Goal: Task Accomplishment & Management: Complete application form

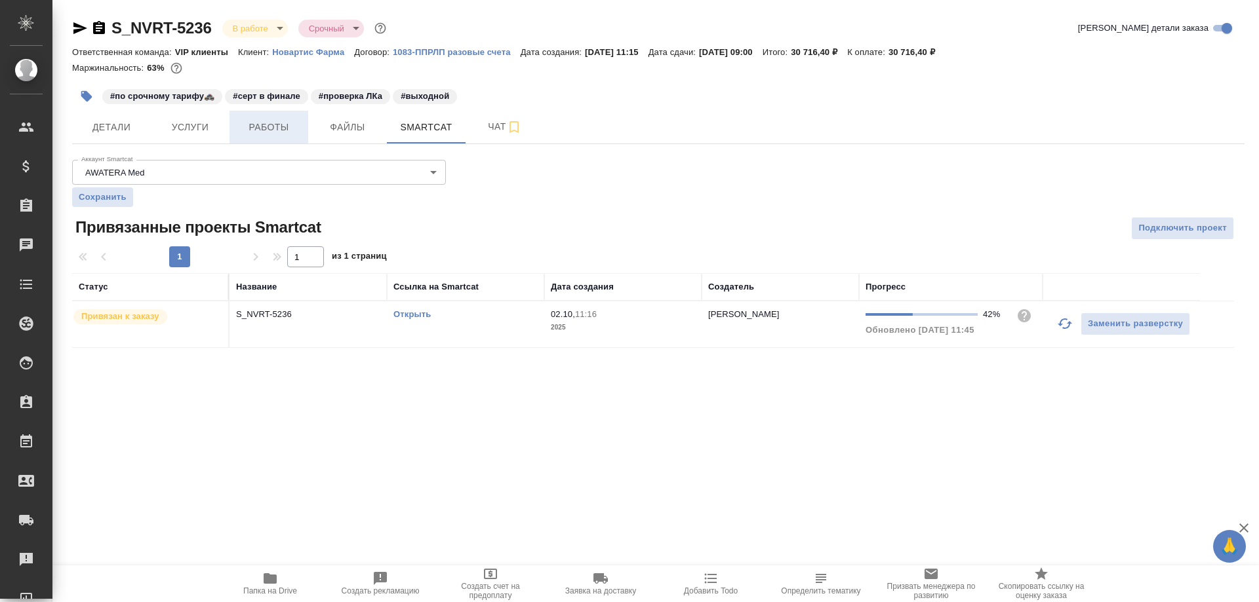
click at [275, 128] on span "Работы" at bounding box center [268, 127] width 63 height 16
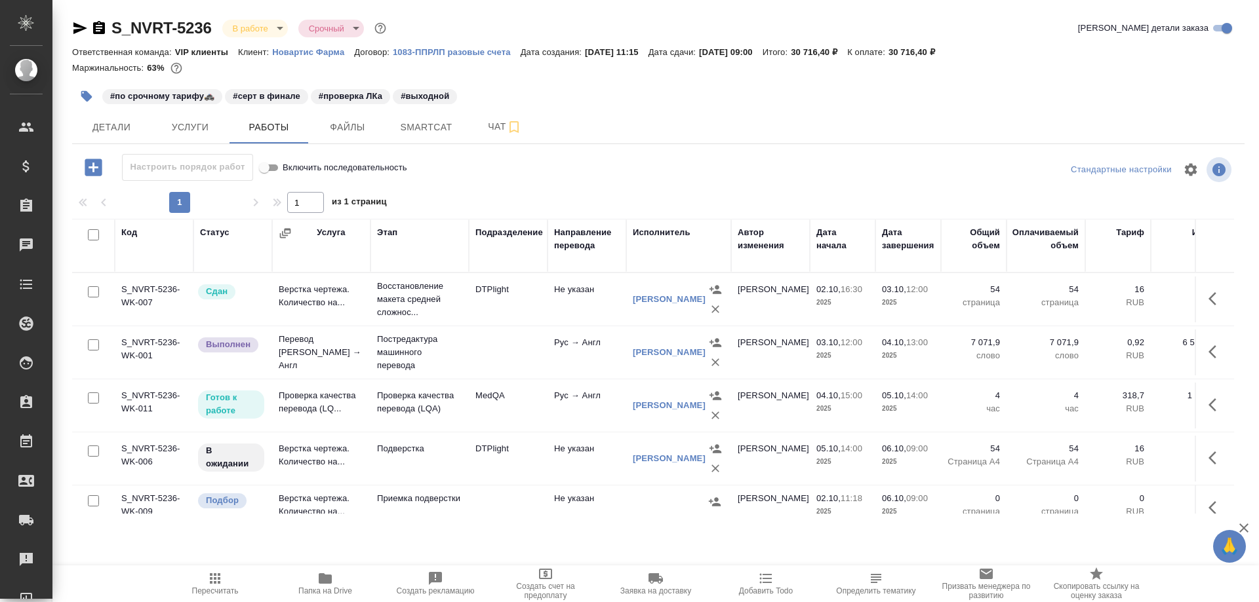
click at [291, 399] on td "Проверка качества перевода (LQ..." at bounding box center [321, 406] width 98 height 46
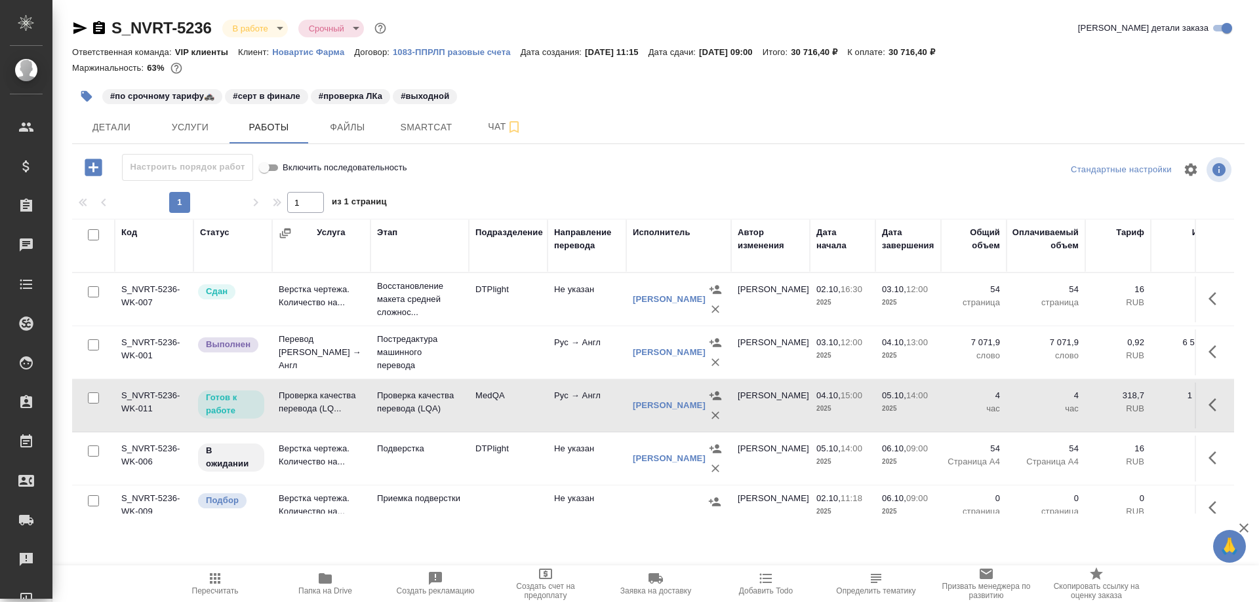
click at [291, 399] on td "Проверка качества перевода (LQ..." at bounding box center [321, 406] width 98 height 46
click at [120, 125] on span "Детали" at bounding box center [111, 127] width 63 height 16
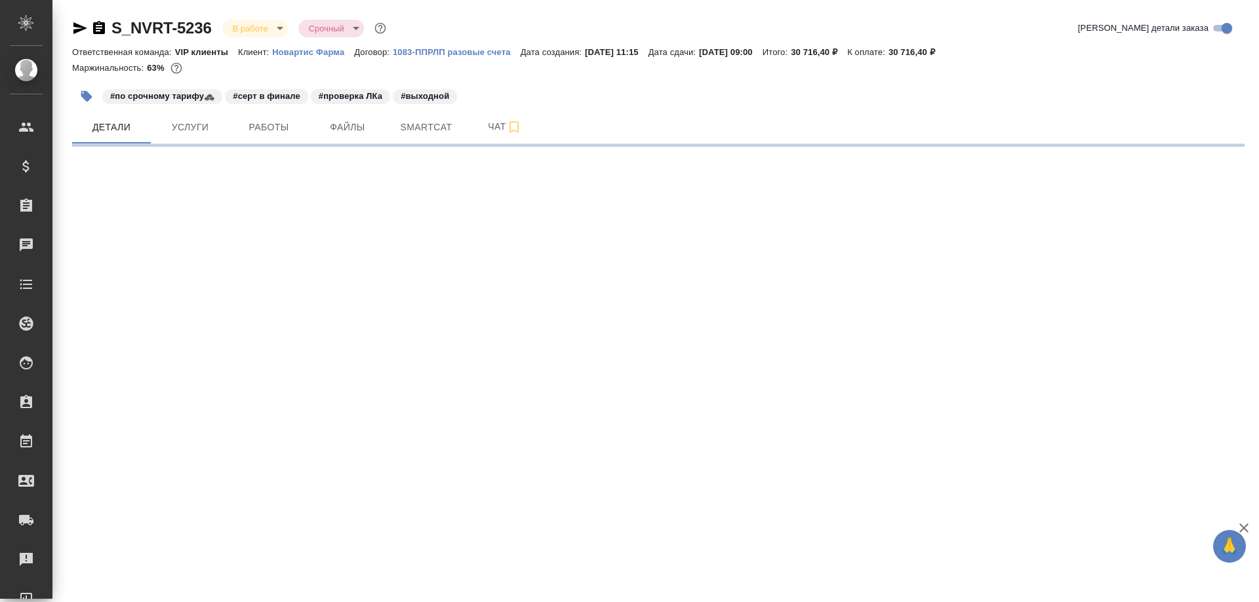
select select "RU"
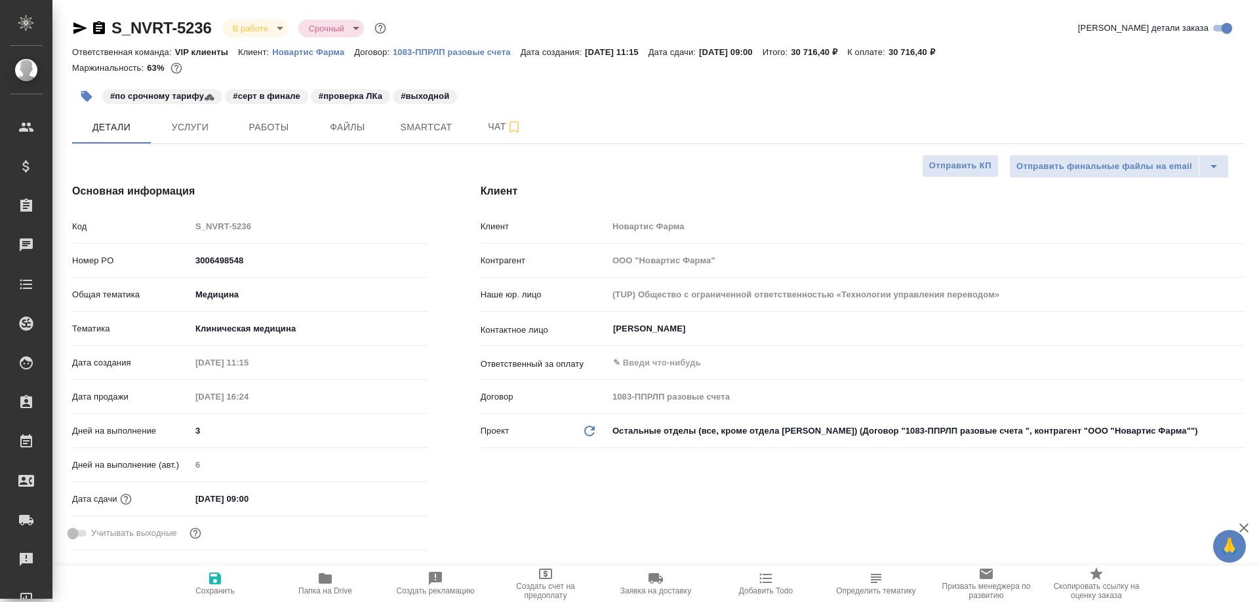
type textarea "x"
type input "[PERSON_NAME]"
type input "Комаров Роман"
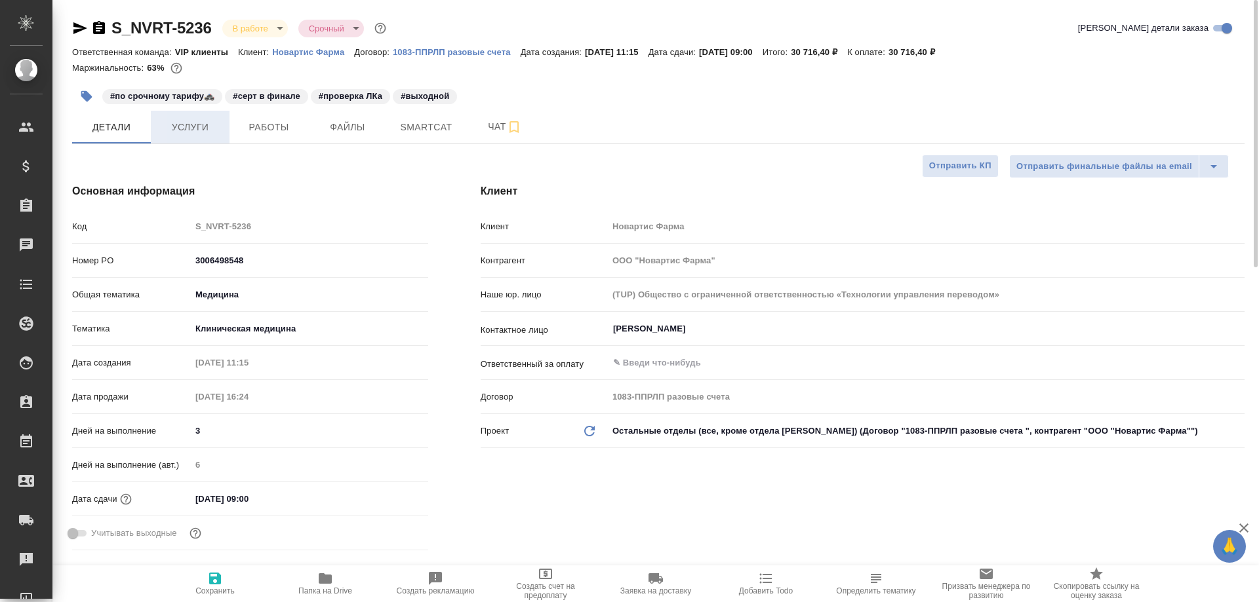
click at [192, 128] on span "Услуги" at bounding box center [190, 127] width 63 height 16
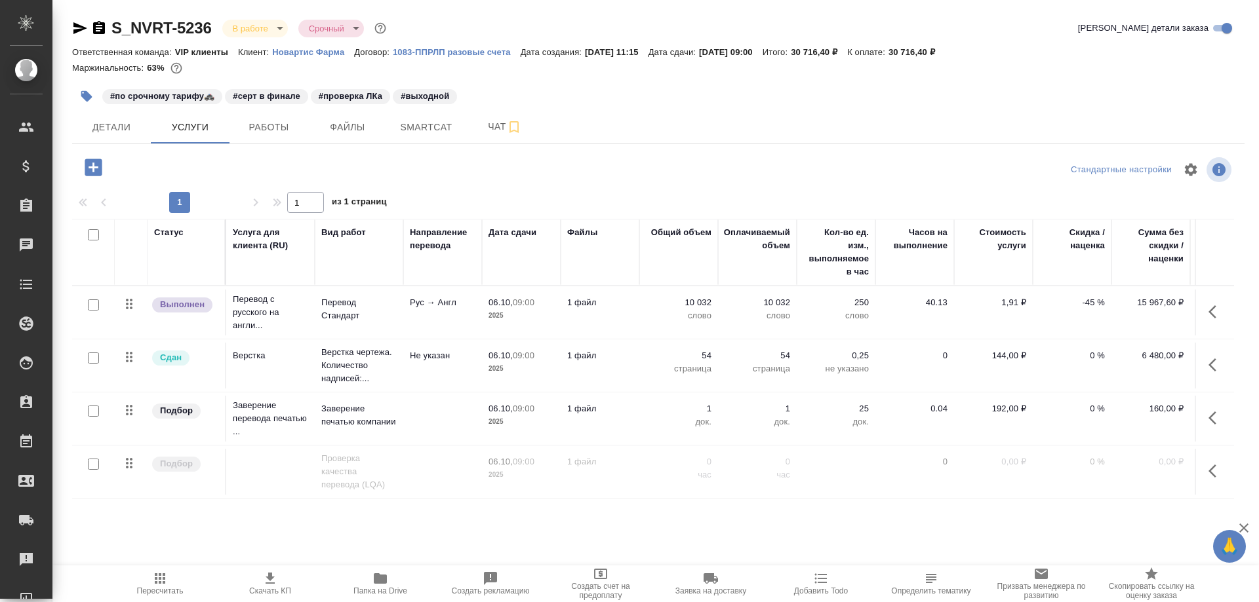
click at [74, 26] on icon "button" at bounding box center [80, 28] width 14 height 12
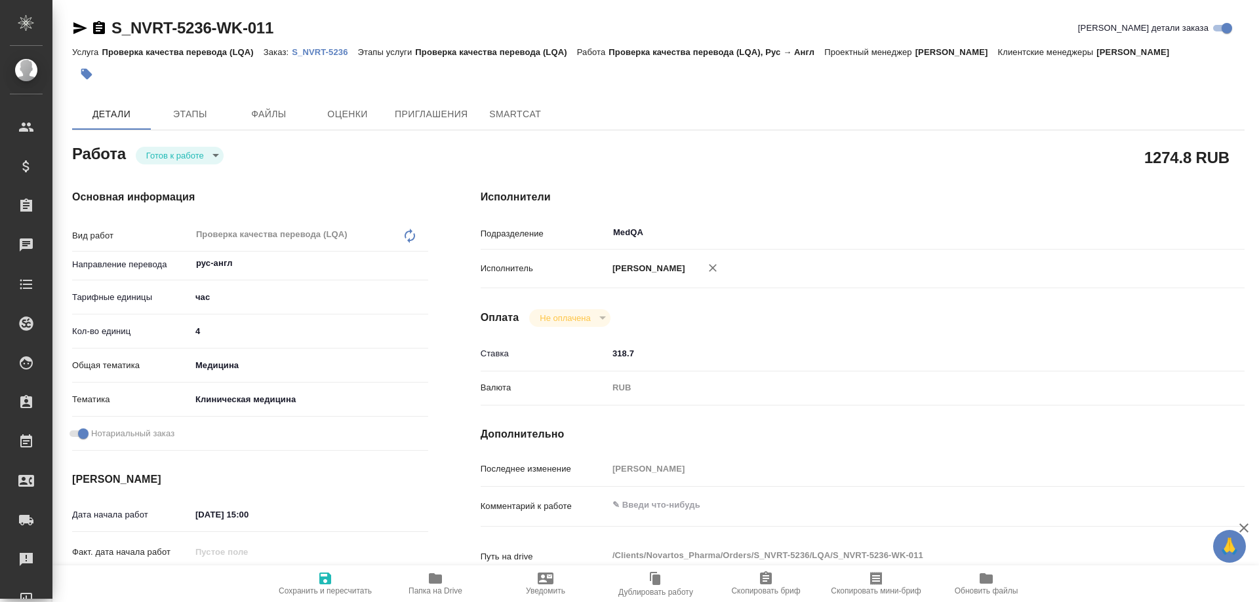
type textarea "x"
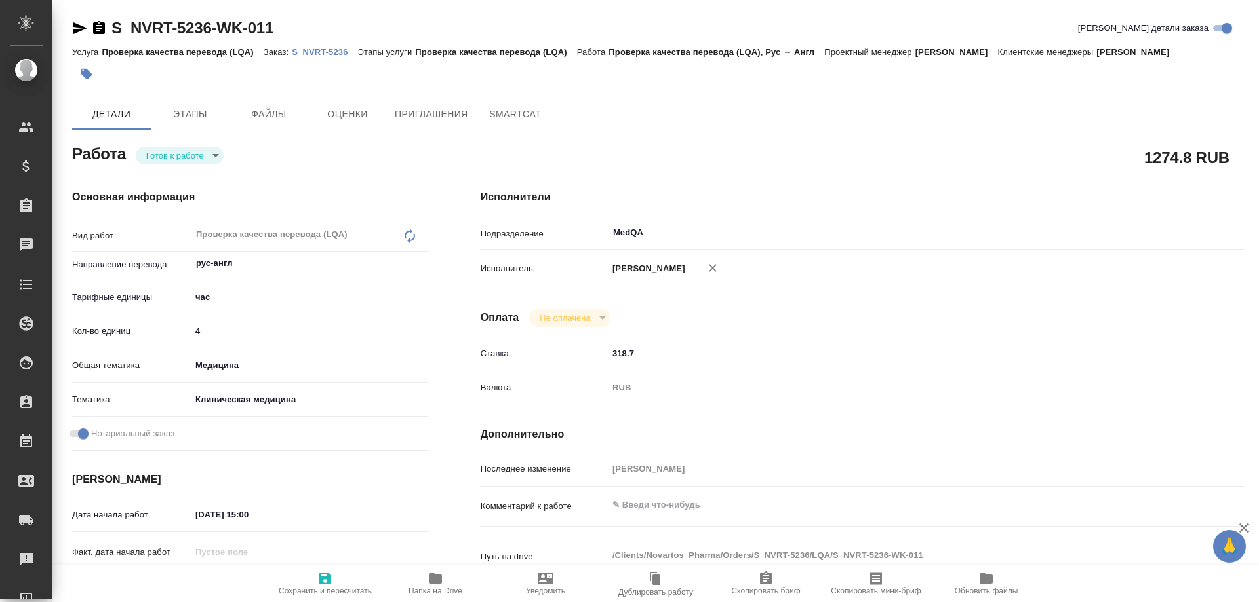
type textarea "x"
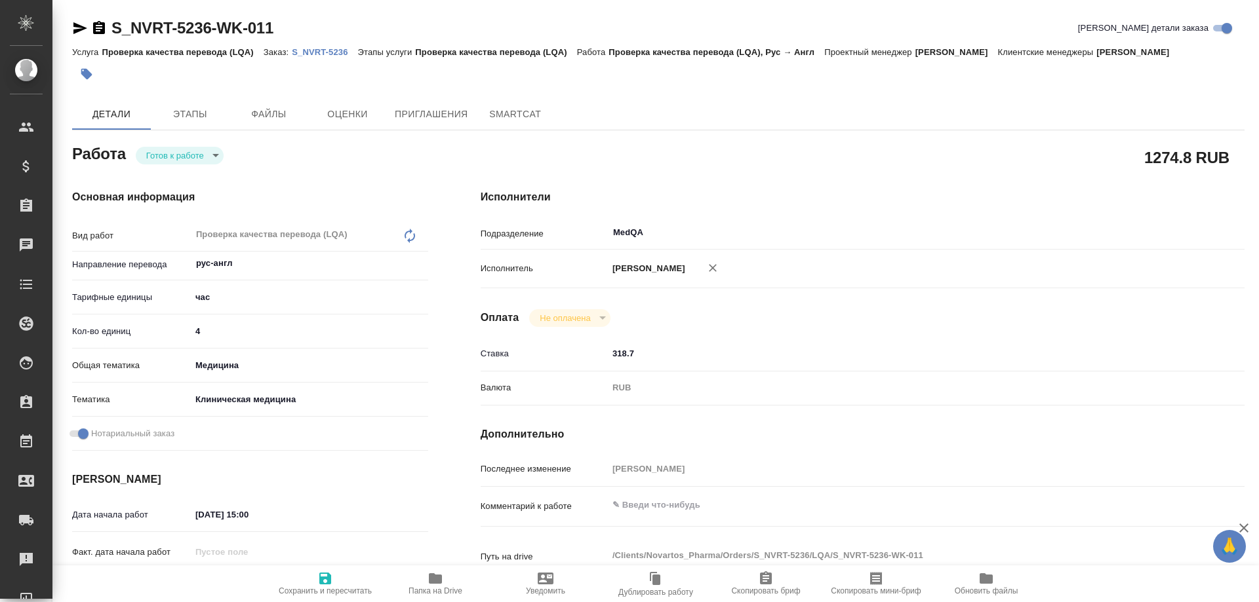
type textarea "x"
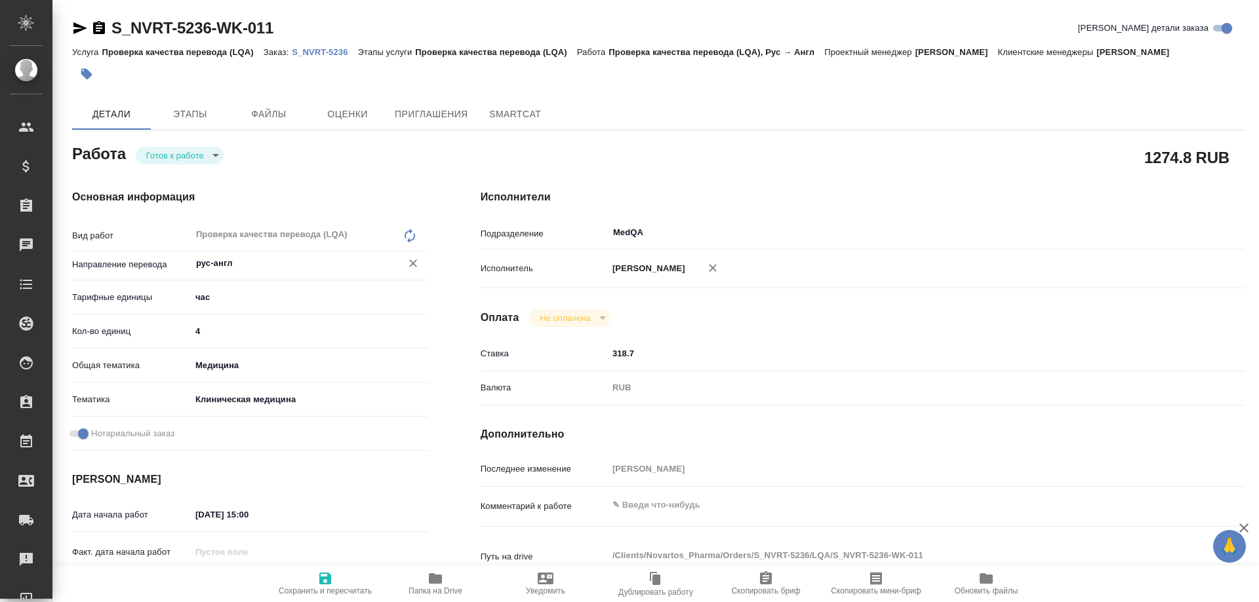
type textarea "x"
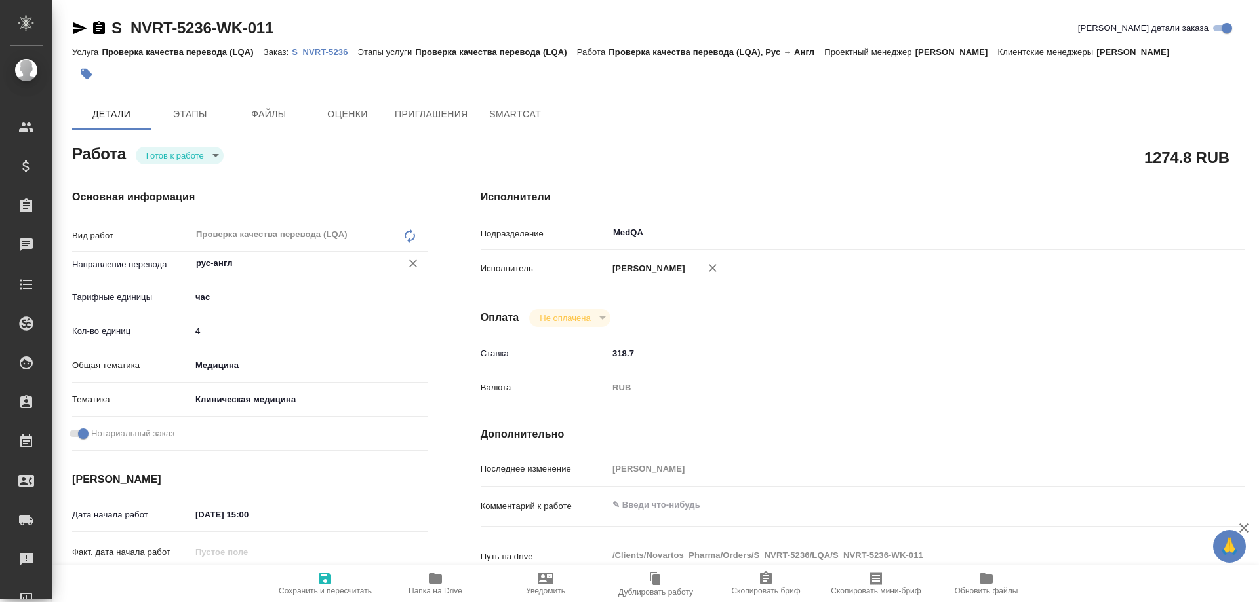
type textarea "x"
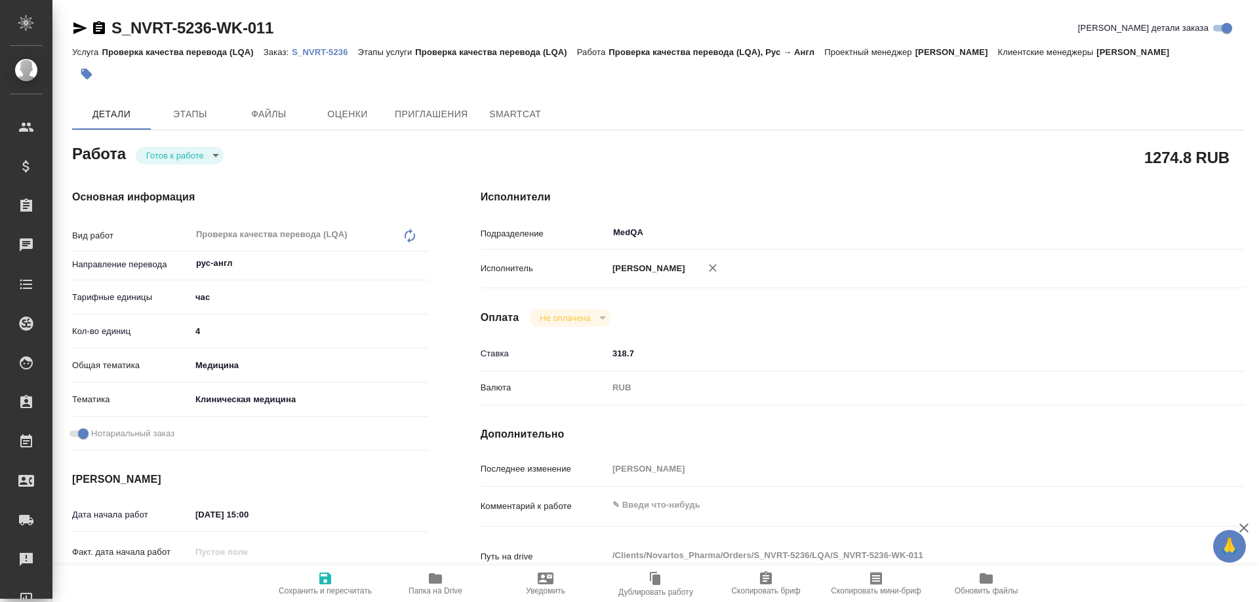
type textarea "x"
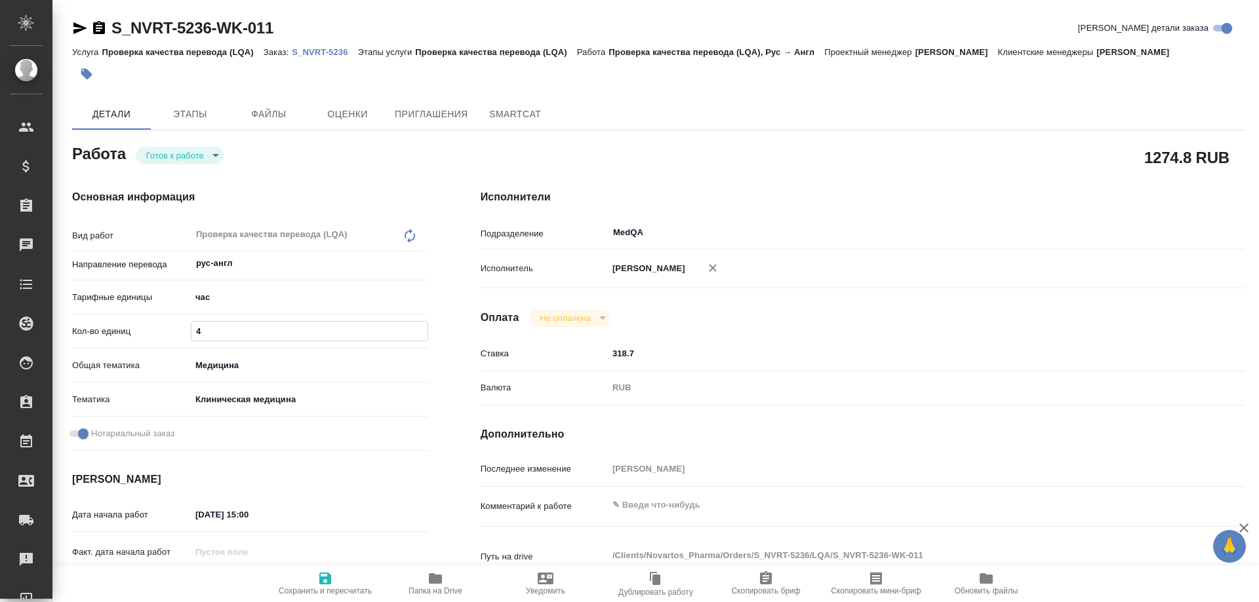
drag, startPoint x: 218, startPoint y: 329, endPoint x: 187, endPoint y: 330, distance: 30.8
click at [187, 330] on div "Кол-во единиц 4" at bounding box center [250, 331] width 356 height 23
type textarea "x"
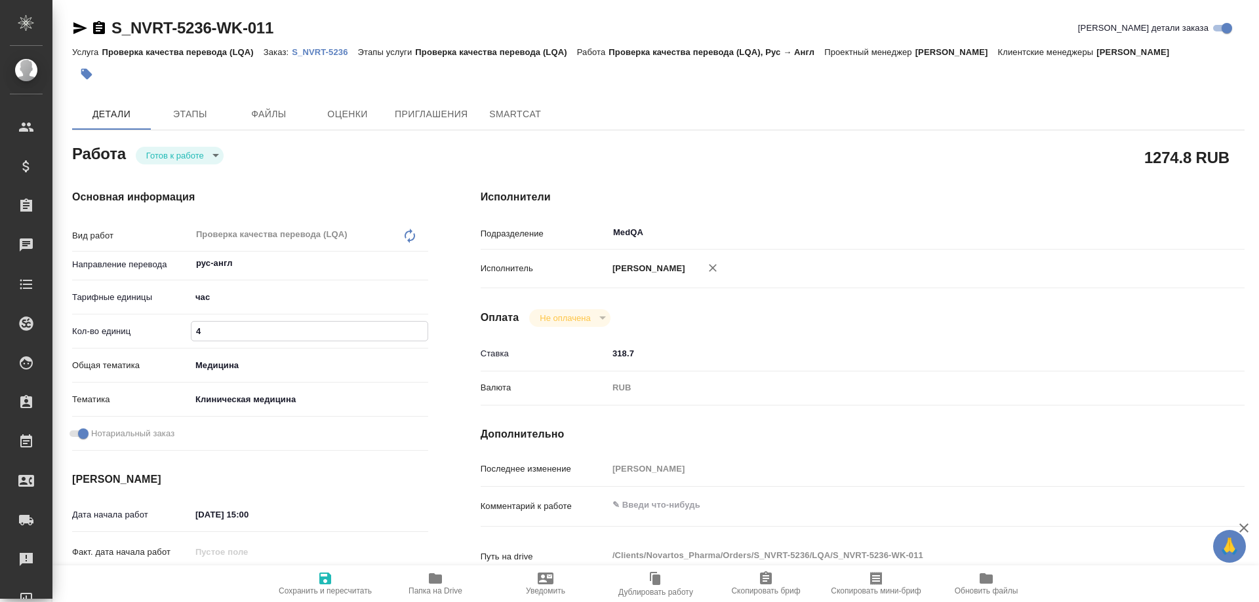
type textarea "x"
type input "2"
type textarea "x"
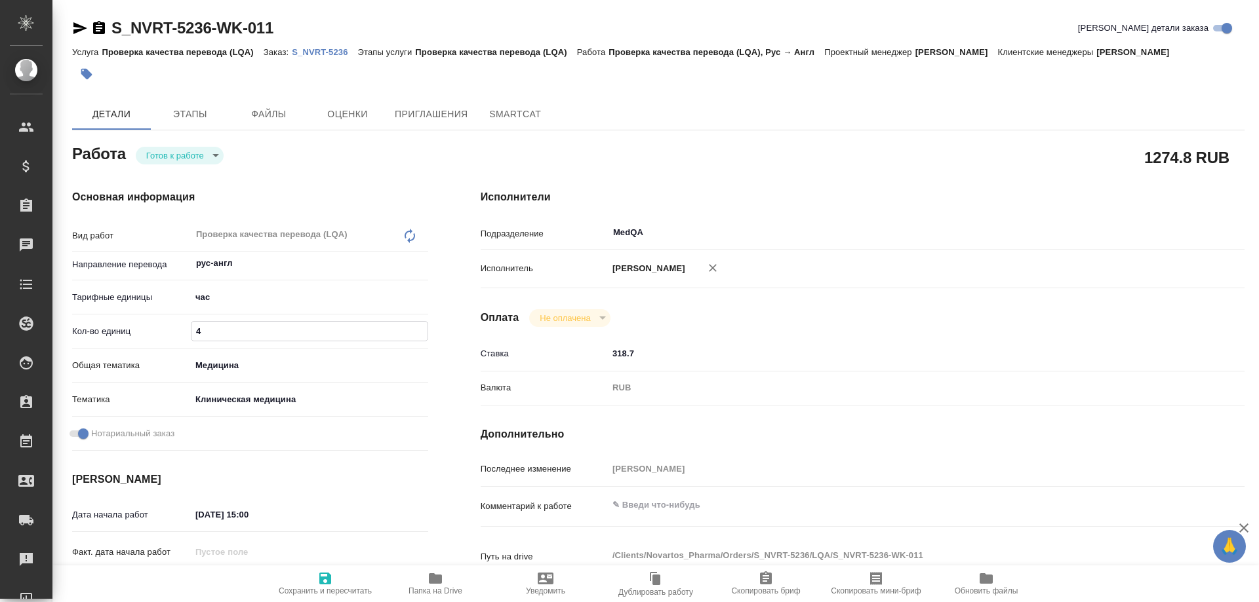
type textarea "x"
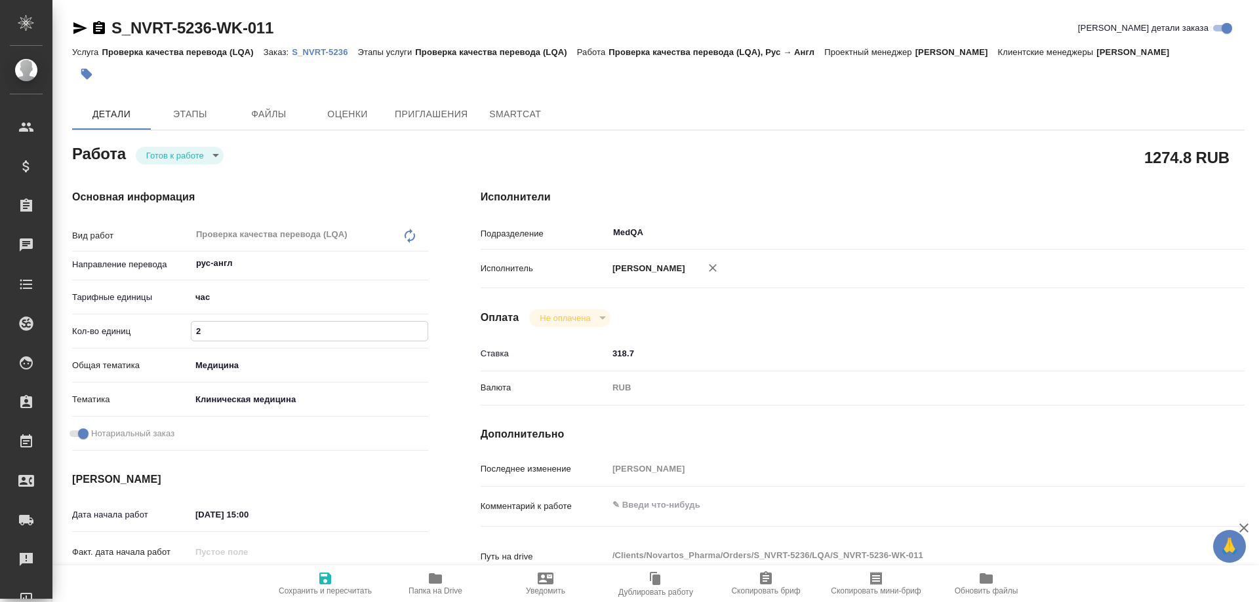
type textarea "x"
type input "2"
click at [326, 581] on icon "button" at bounding box center [325, 579] width 16 height 16
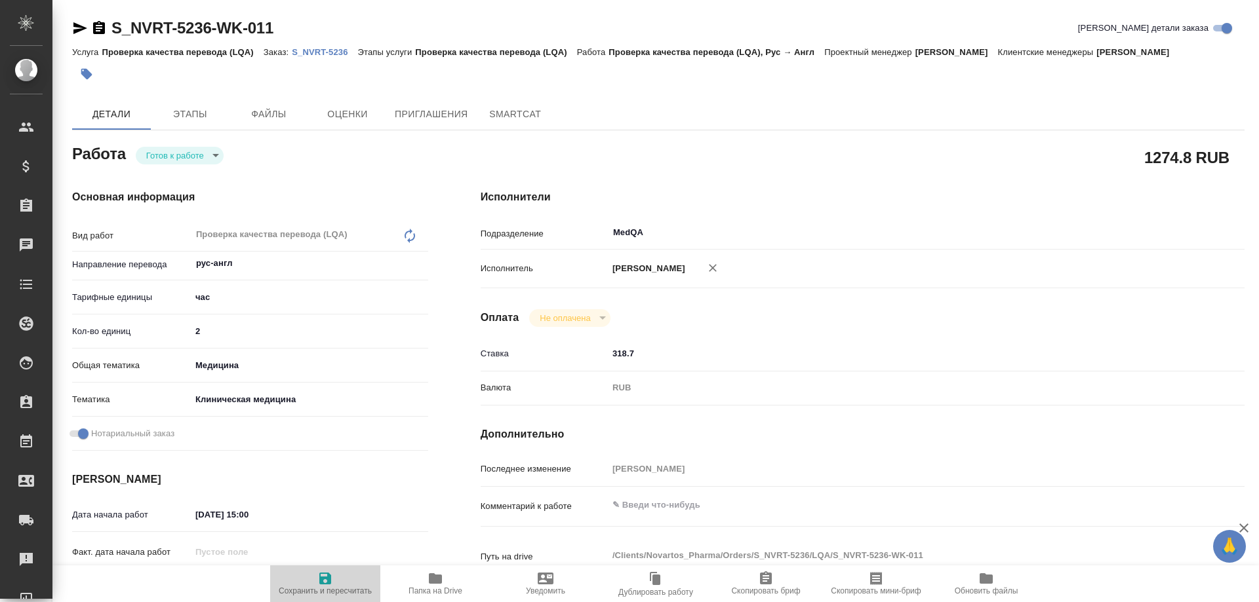
type textarea "x"
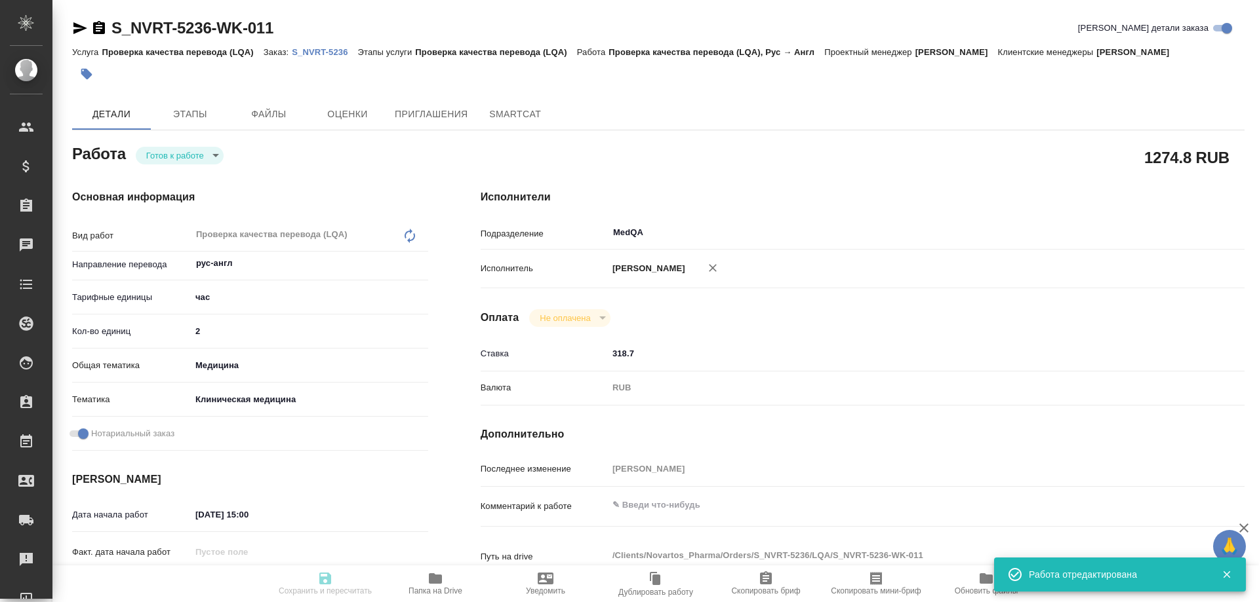
type input "readyForWork"
type textarea "Проверка качества перевода (LQA)"
type textarea "x"
type input "рус-англ"
type input "5a8b1489cc6b4906c91bfd93"
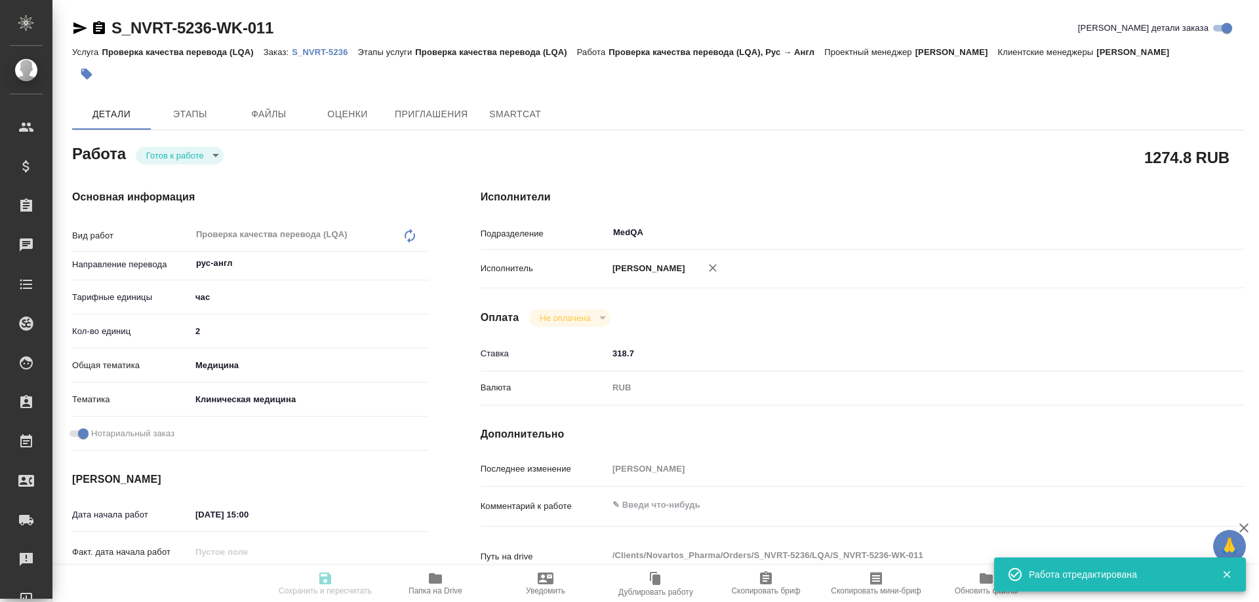
type input "2"
type input "med"
type input "6012b22f65f4b37c408fd6e5"
checkbox input "true"
type input "[DATE] 15:00"
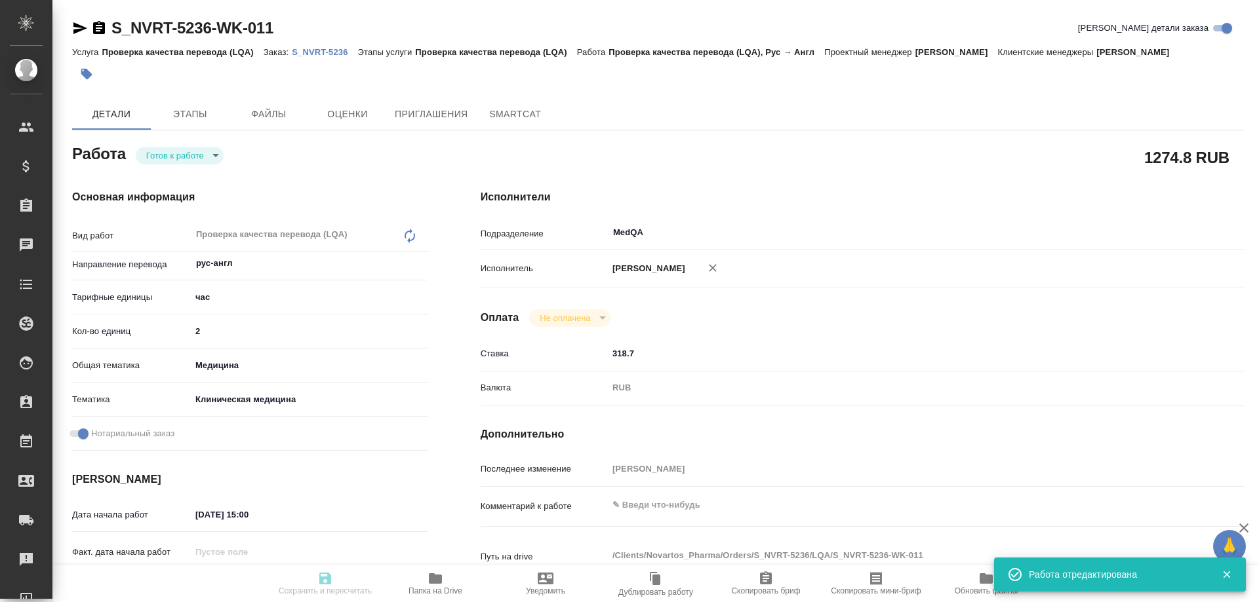
type input "[DATE] 14:00"
type input "[DATE] 09:00"
type input "MedQA"
type input "notPayed"
type input "318.7"
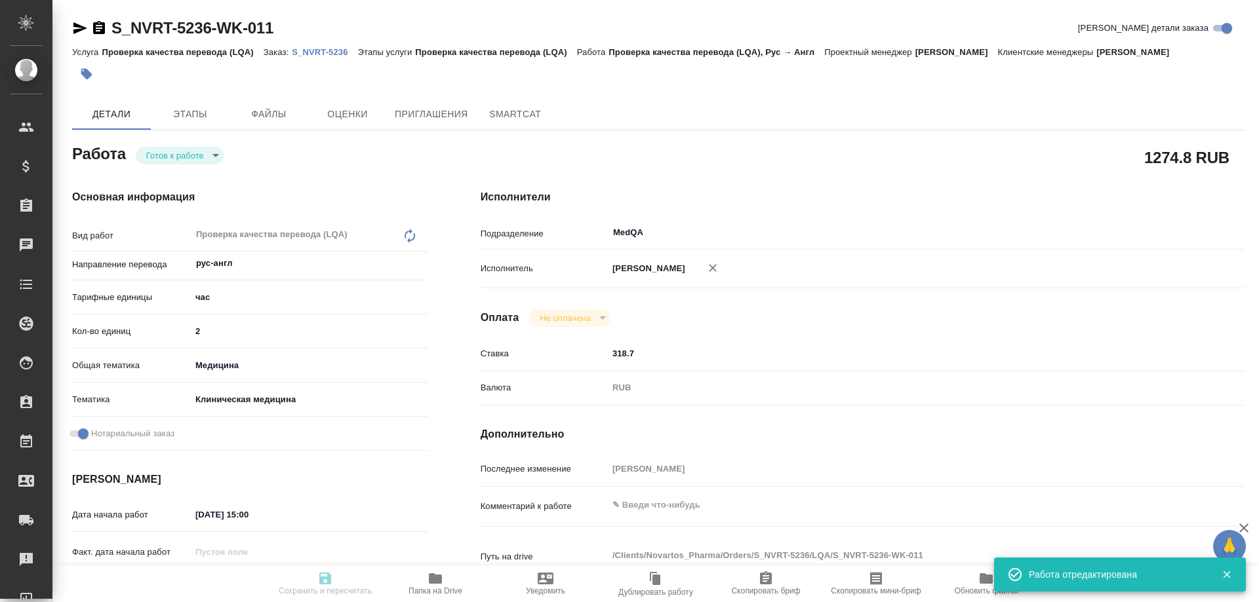
type input "RUB"
type input "[PERSON_NAME]"
type textarea "x"
type textarea "/Clients/Novartos_Pharma/Orders/S_NVRT-5236/LQA/S_NVRT-5236-WK-011"
type textarea "x"
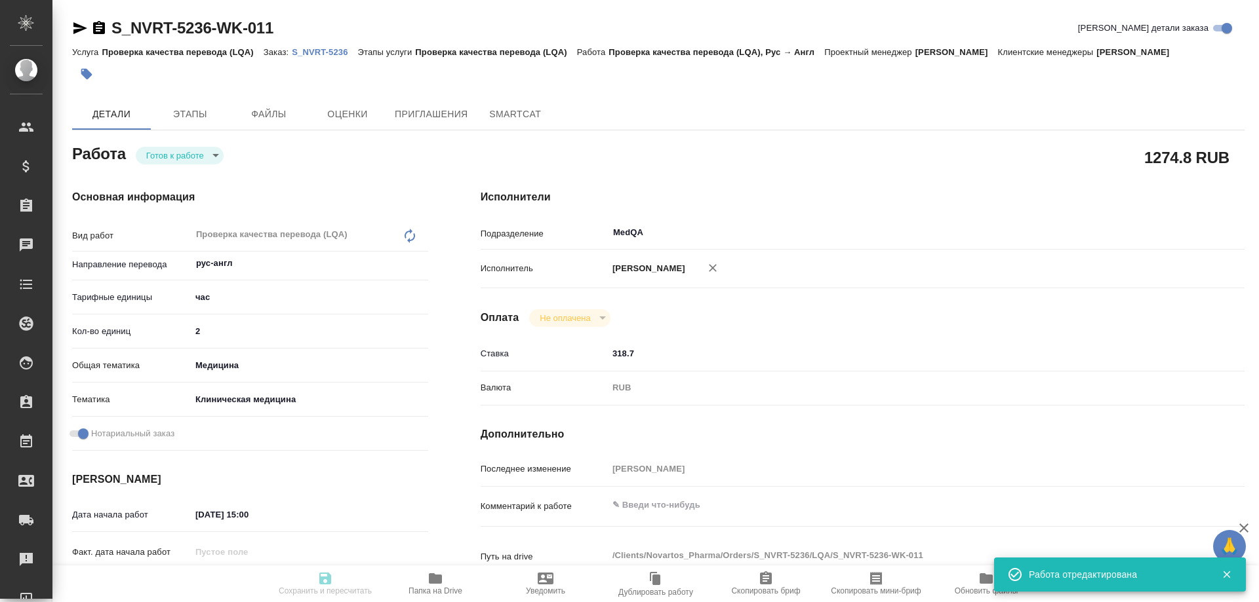
type input "S_NVRT-5236"
type input "3006498548"
type input "Проверка качества перевода (LQA)"
type input "[PERSON_NAME]"
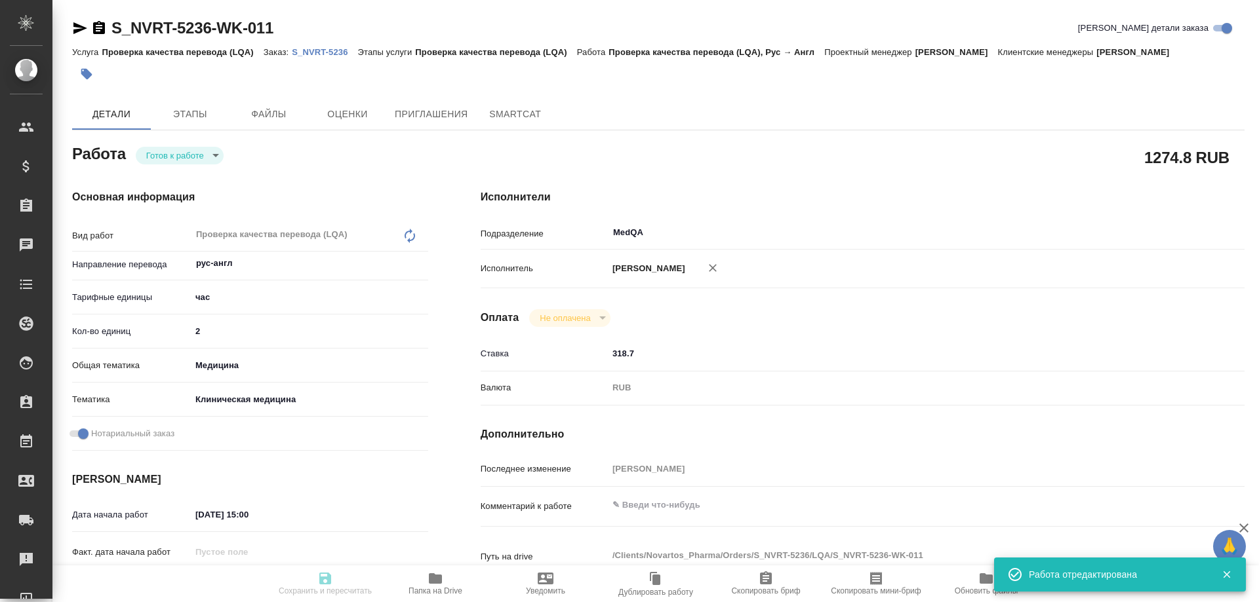
type input "[PERSON_NAME]"
type input "/Clients/Novartos_Pharma/Orders/S_NVRT-5236"
type textarea "x"
type textarea "Рассчитайте нам, пожалуйста, стоимость срочного перевода на англ. яз. отчета во…"
type textarea "x"
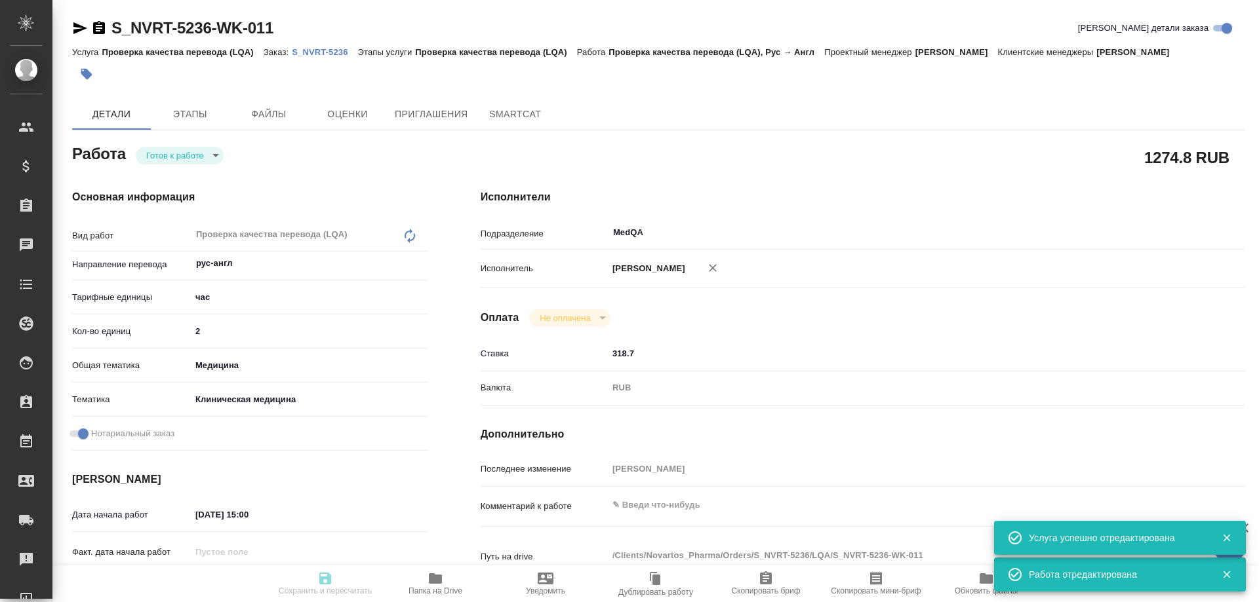
type textarea "x"
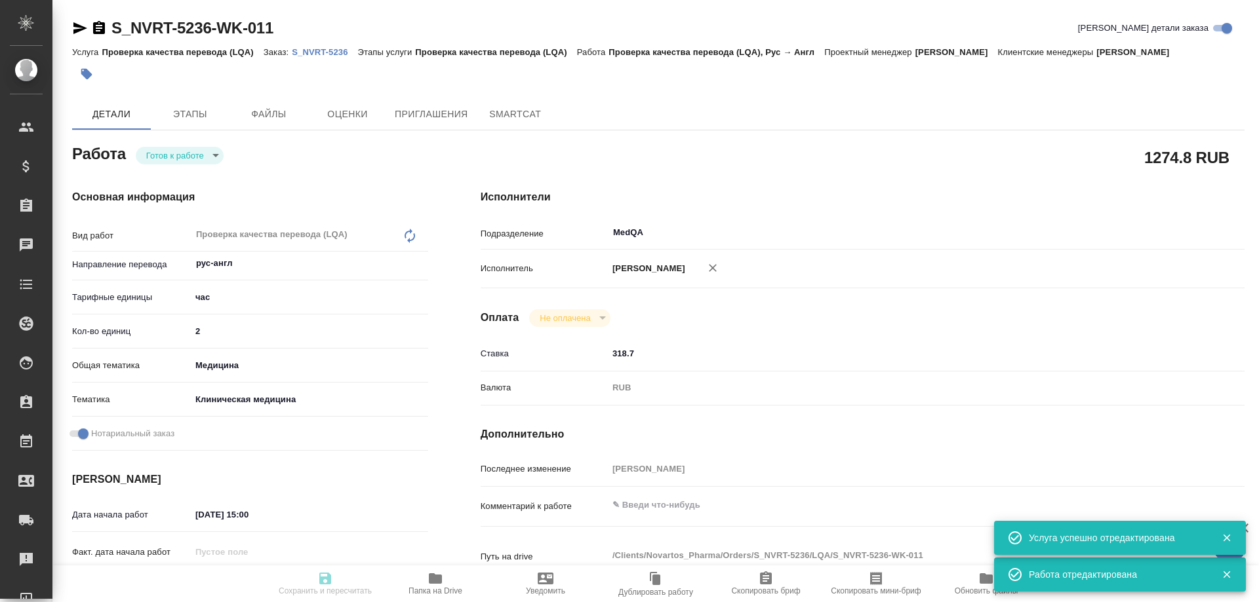
type textarea "x"
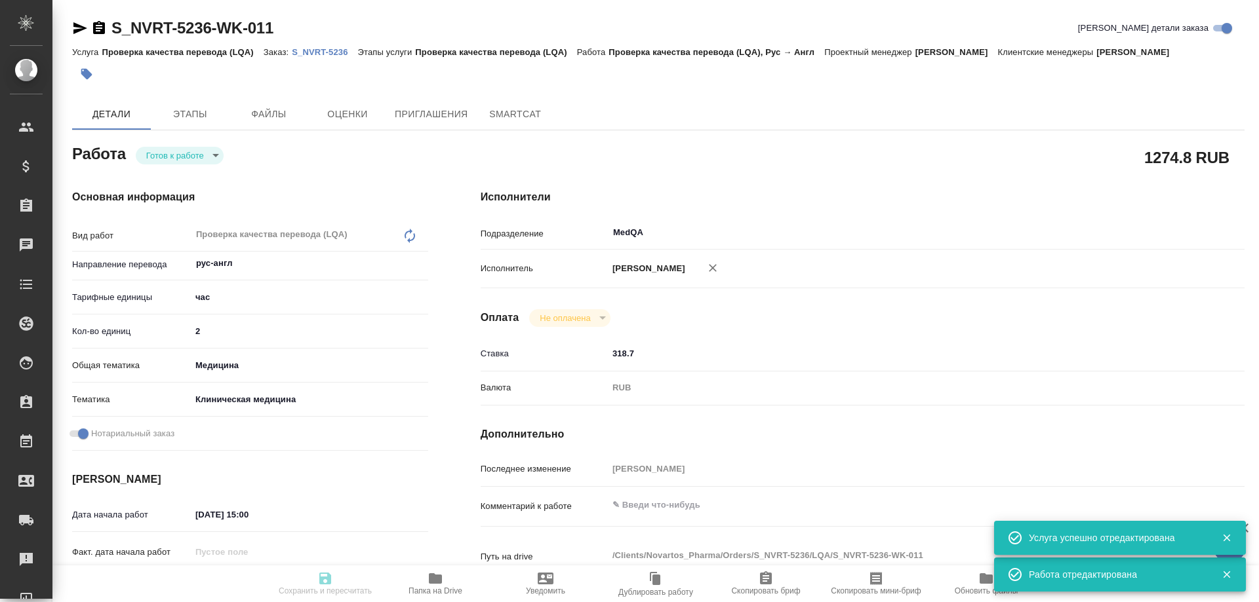
type textarea "x"
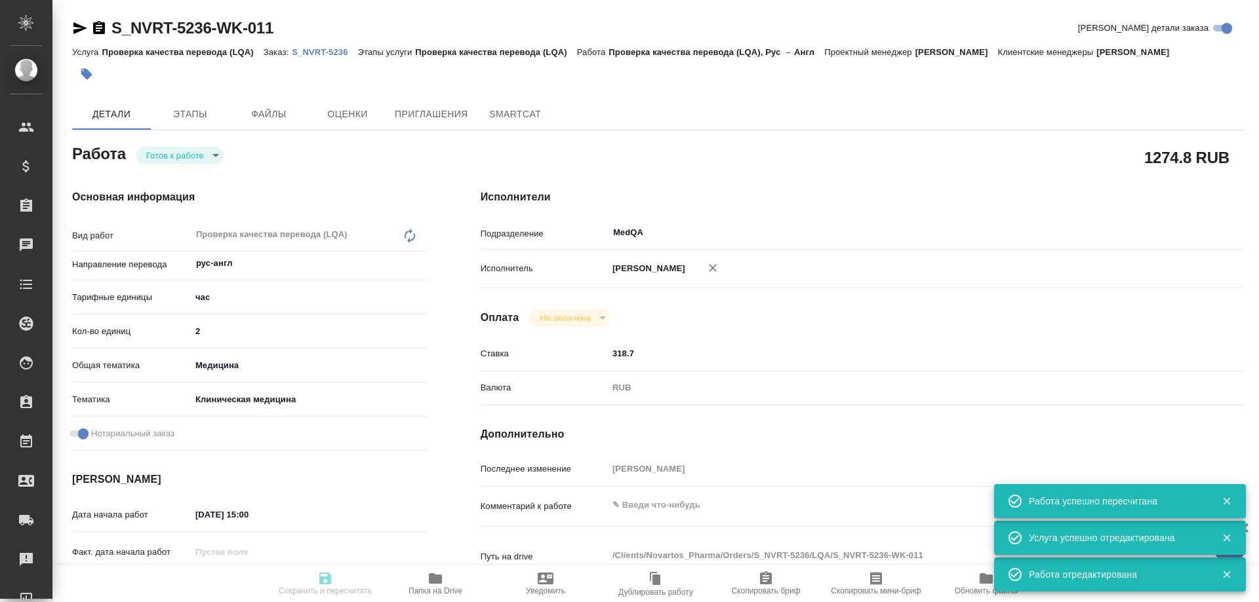
type input "readyForWork"
type textarea "Проверка качества перевода (LQA)"
type textarea "x"
type input "рус-англ"
type input "5a8b1489cc6b4906c91bfd93"
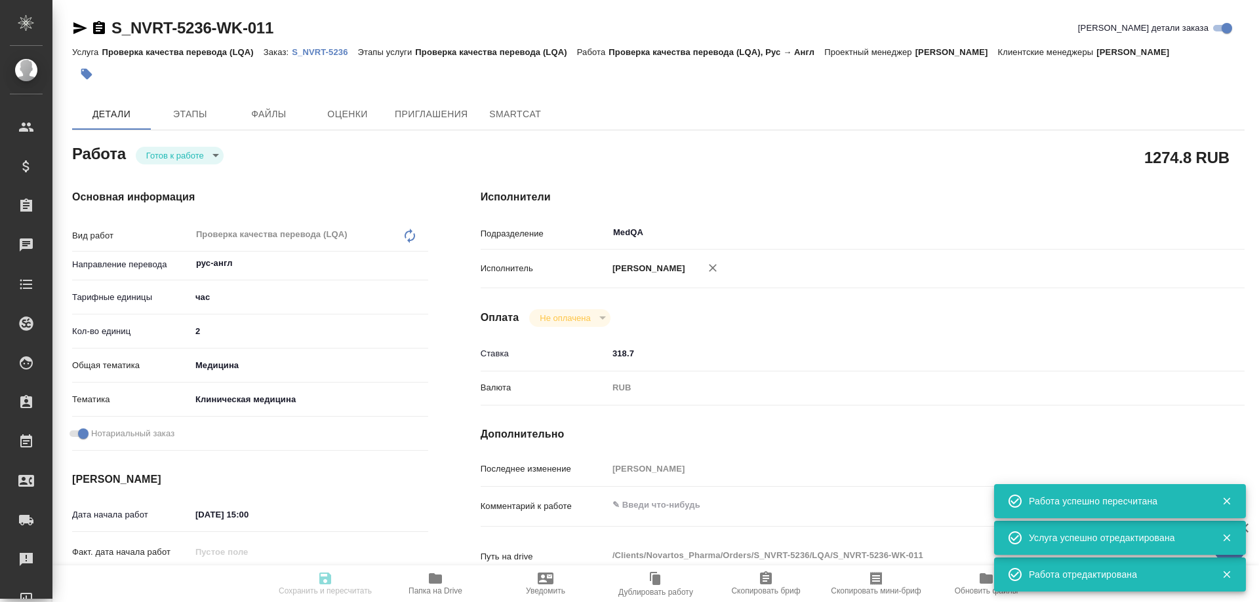
type input "2"
type input "med"
type input "6012b22f65f4b37c408fd6e5"
checkbox input "true"
type input "[DATE] 15:00"
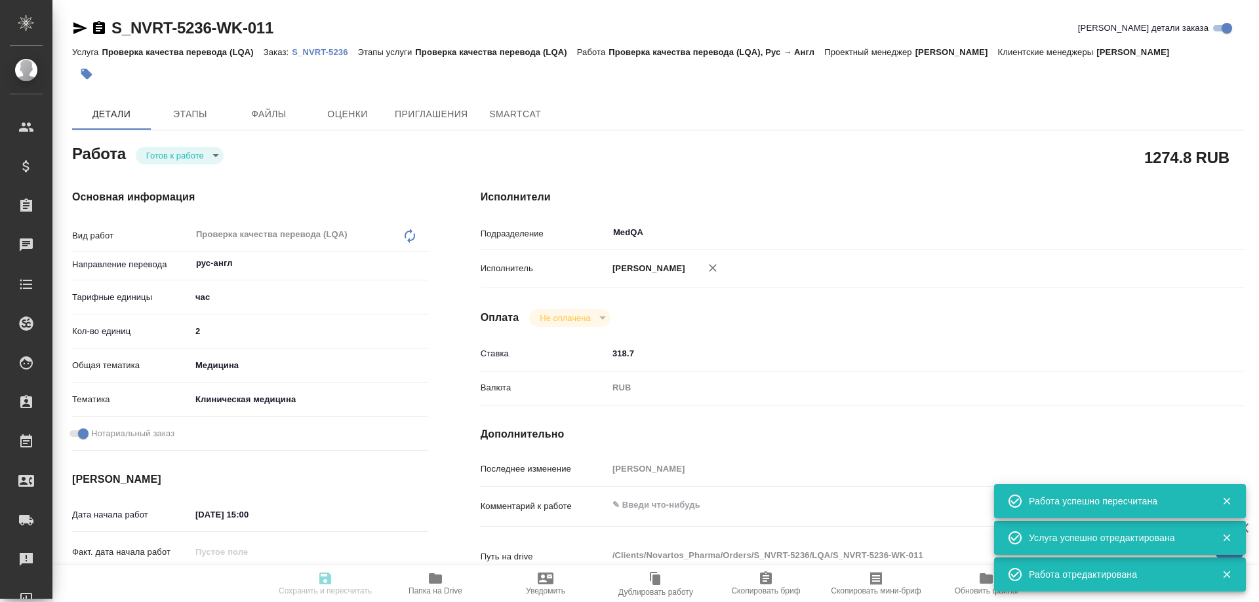
type input "[DATE] 14:00"
type input "[DATE] 09:00"
type input "MedQA"
type input "notPayed"
type input "318.7"
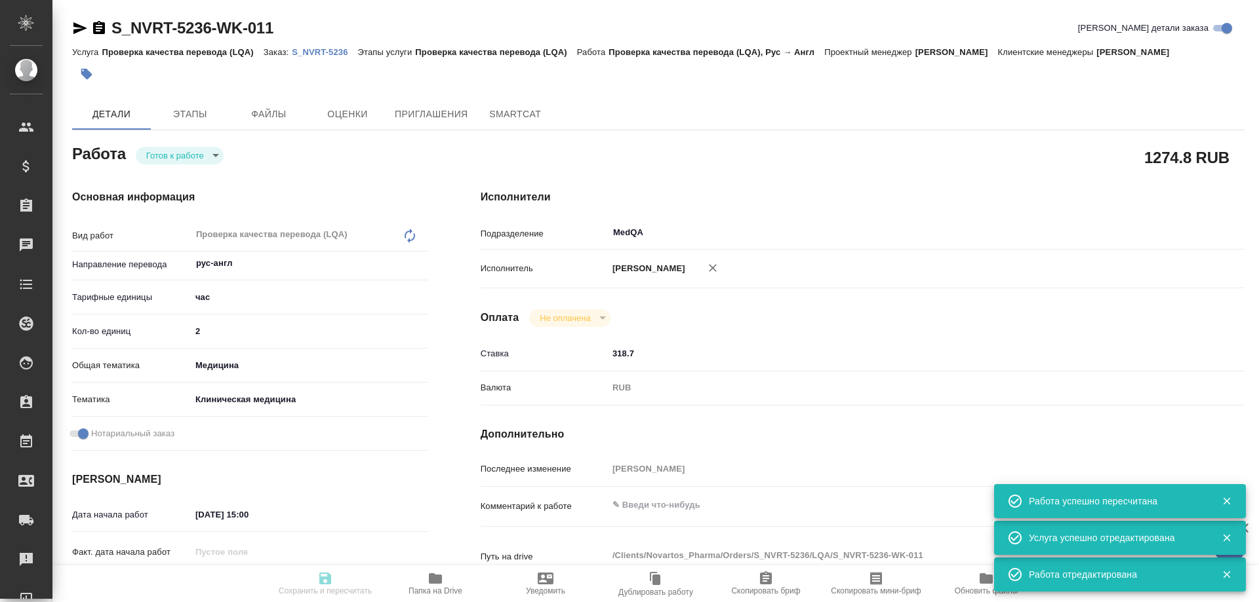
type input "RUB"
type input "[PERSON_NAME]"
type textarea "x"
type textarea "/Clients/Novartos_Pharma/Orders/S_NVRT-5236/LQA/S_NVRT-5236-WK-011"
type textarea "x"
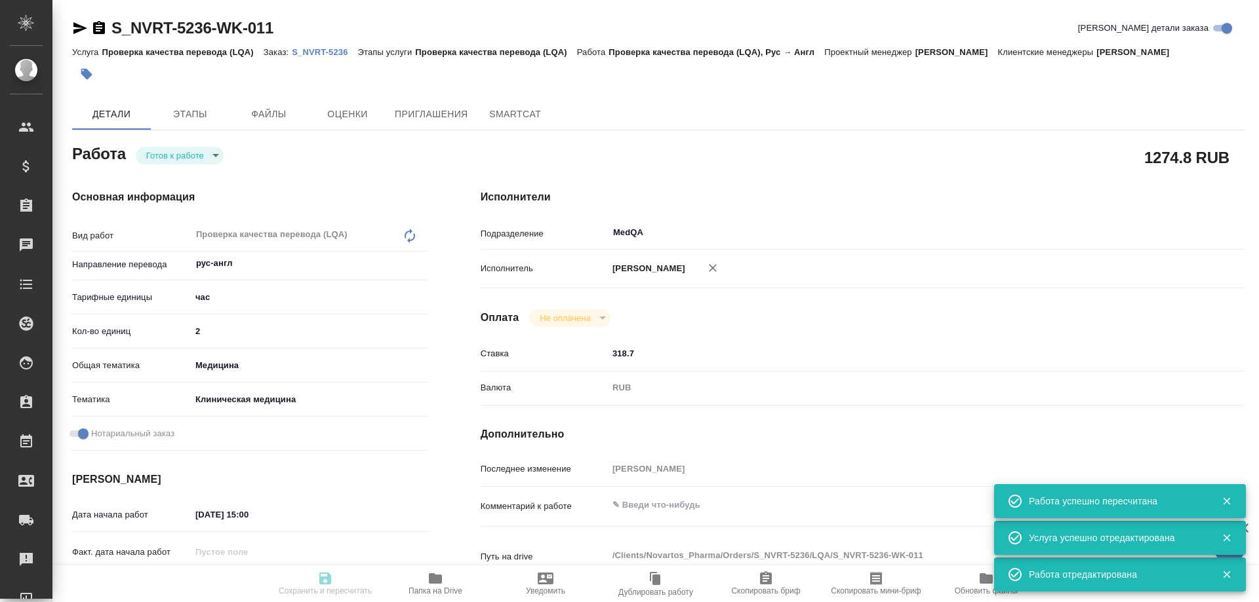
type input "S_NVRT-5236"
type input "3006498548"
type input "Проверка качества перевода (LQA)"
type input "[PERSON_NAME]"
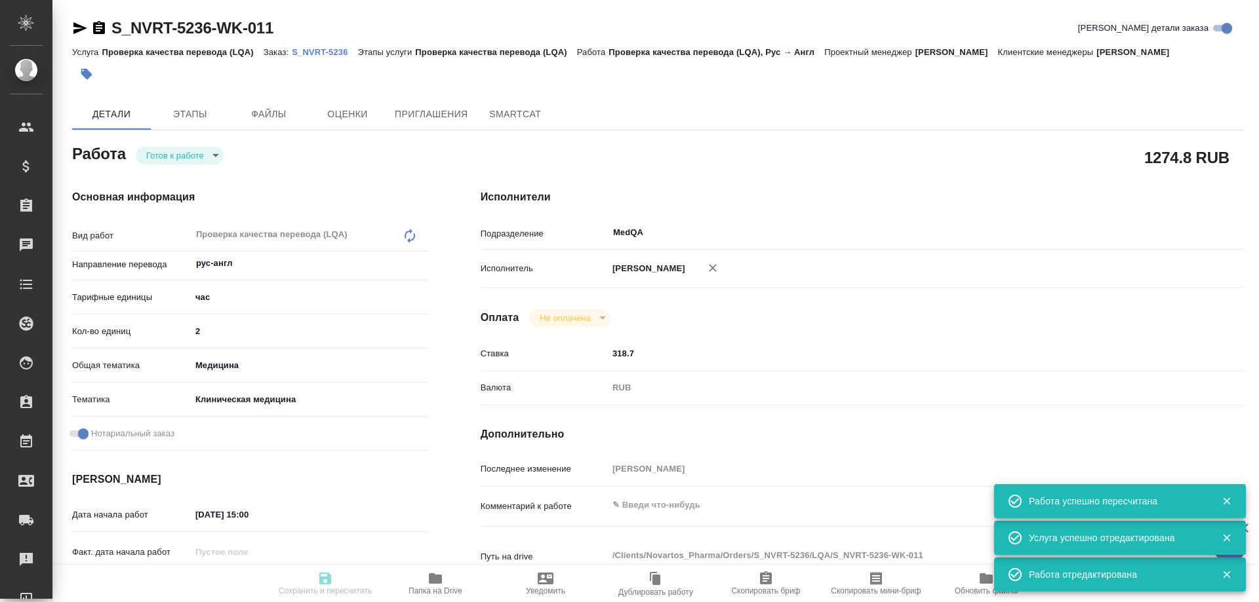
type input "[PERSON_NAME]"
type input "/Clients/Novartos_Pharma/Orders/S_NVRT-5236"
type textarea "x"
type textarea "Рассчитайте нам, пожалуйста, стоимость срочного перевода на англ. яз. отчета во…"
type textarea "x"
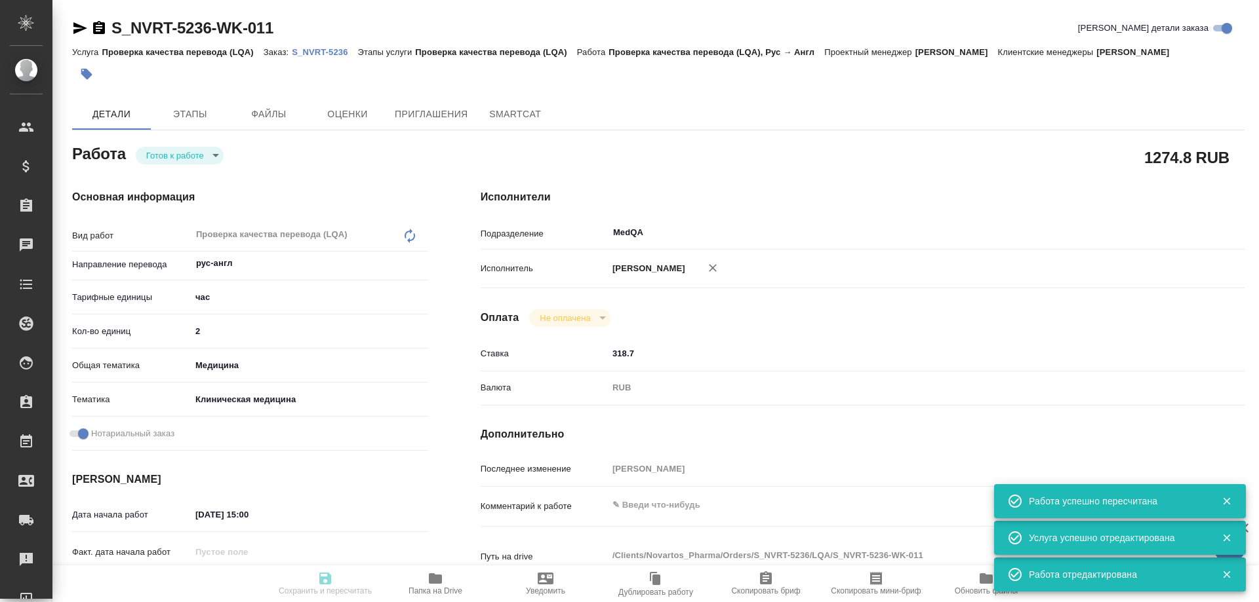
type textarea "x"
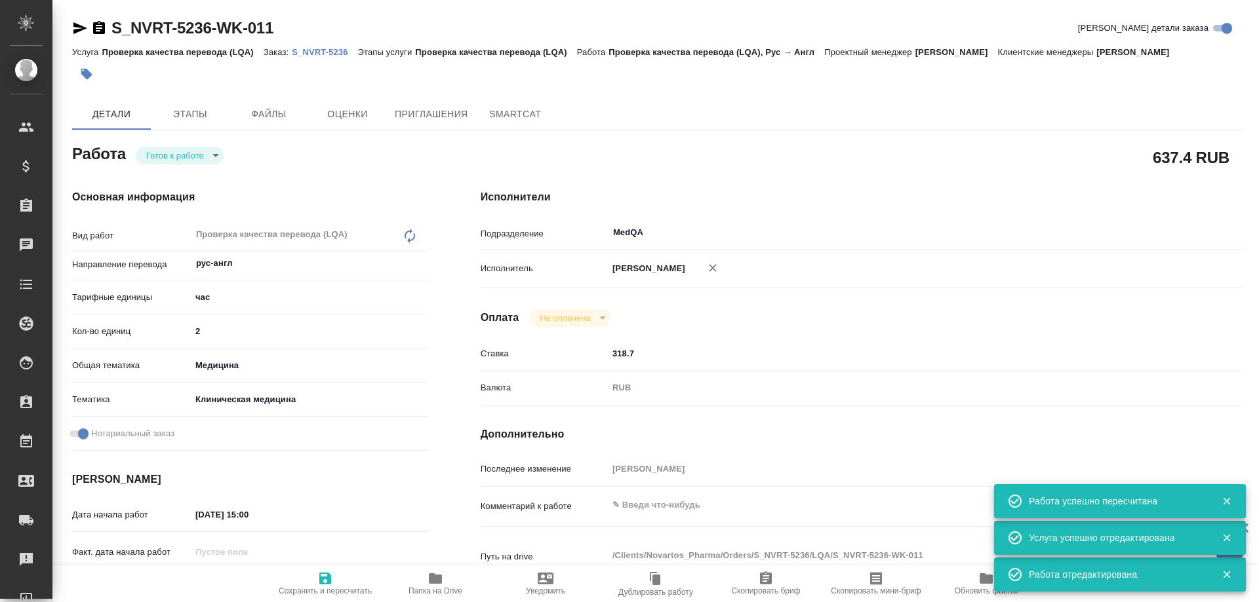
type textarea "x"
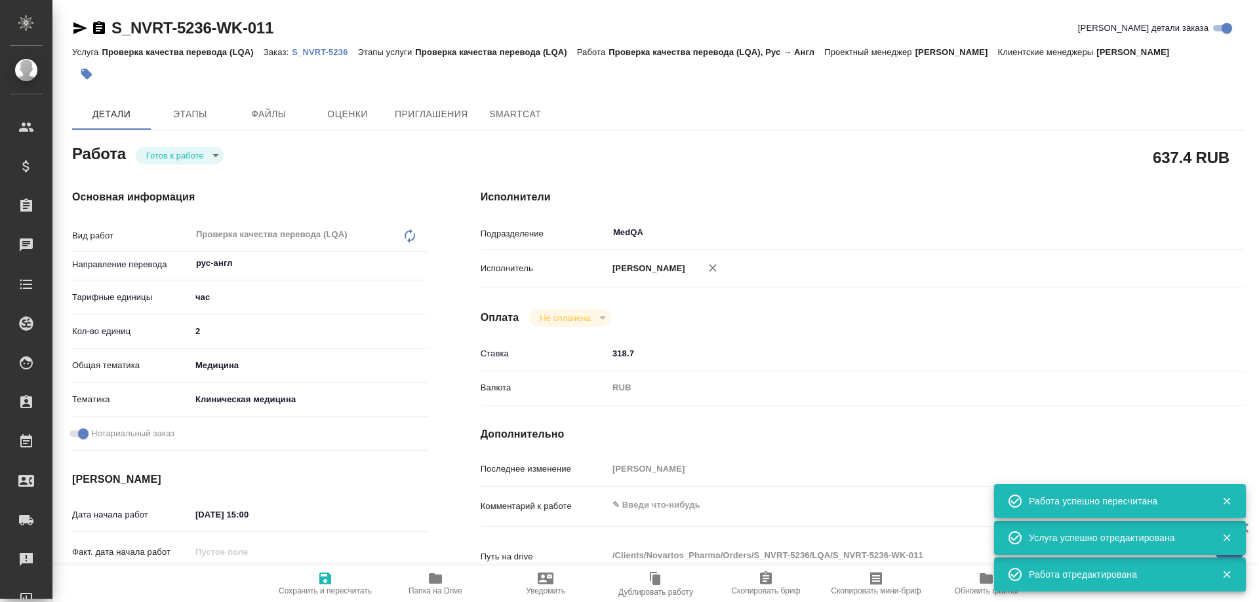
type textarea "x"
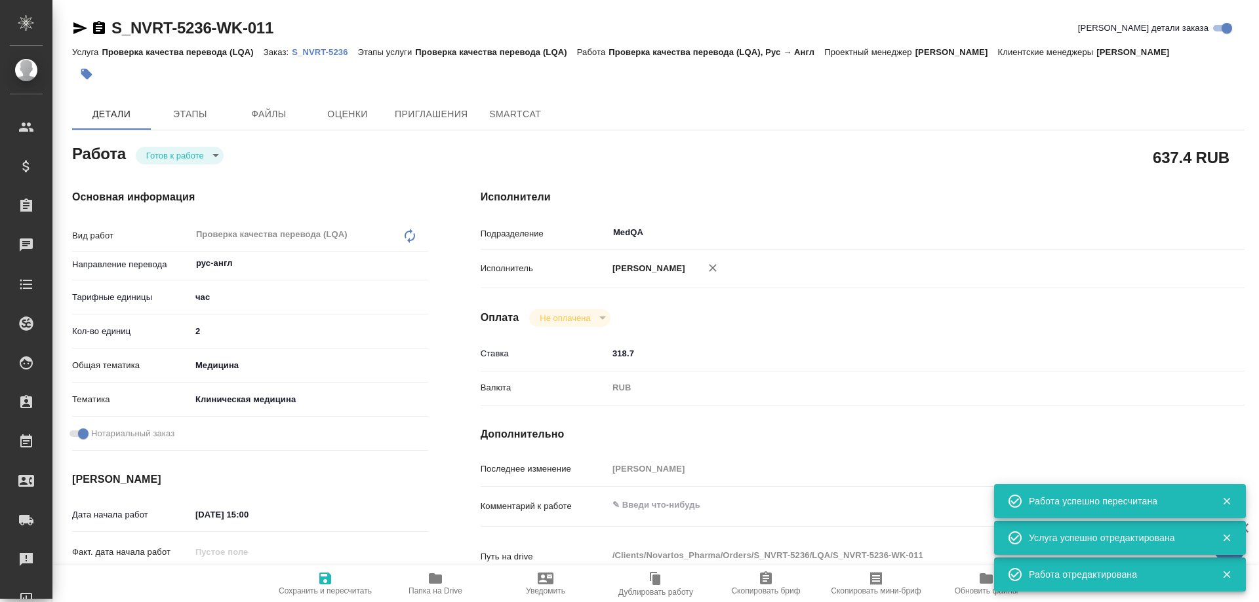
type textarea "x"
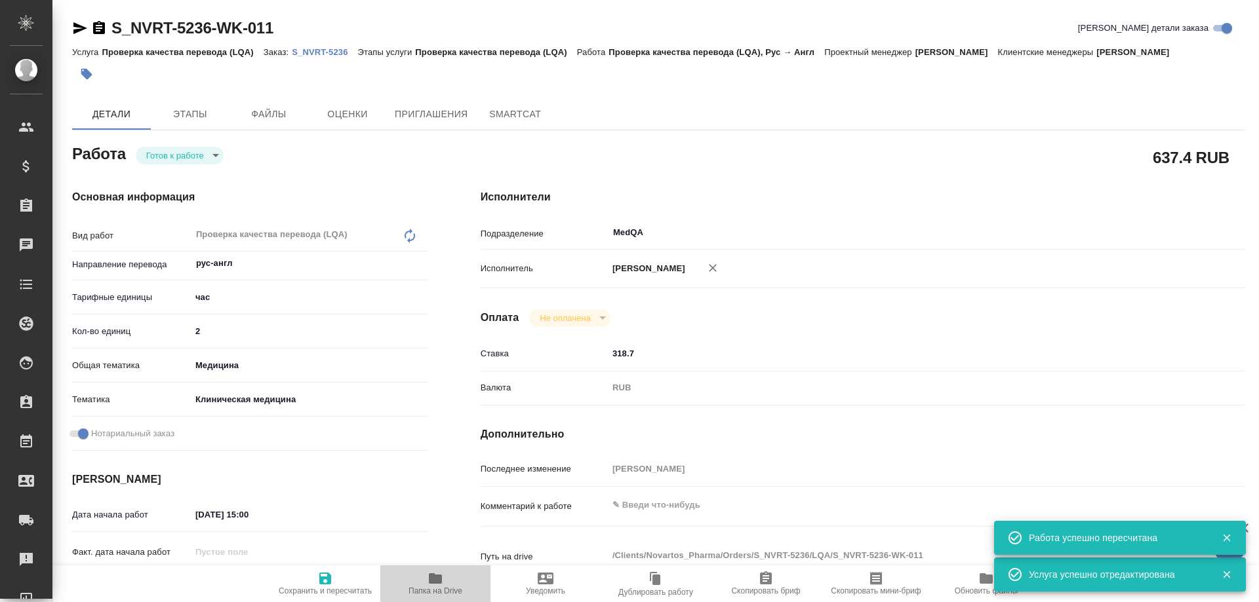
click at [437, 581] on icon "button" at bounding box center [435, 579] width 13 height 10
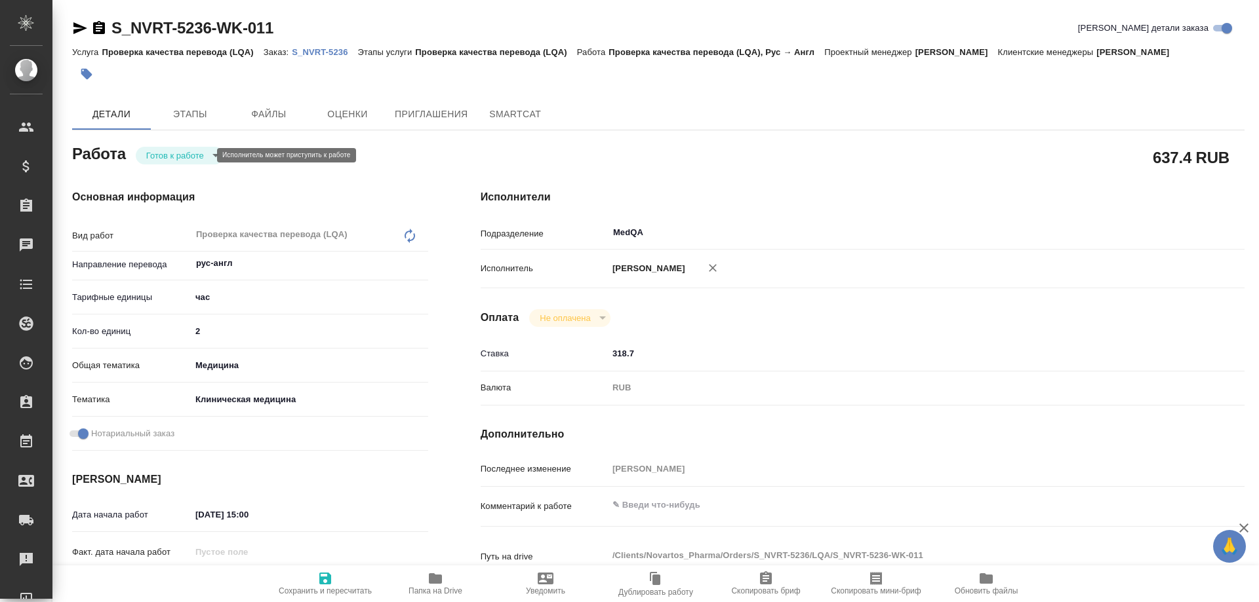
click at [174, 157] on body "🙏 .cls-1 fill:#fff; AWATERA [PERSON_NAME] Спецификации Заказы 0 Чаты Todo Проек…" at bounding box center [629, 301] width 1259 height 602
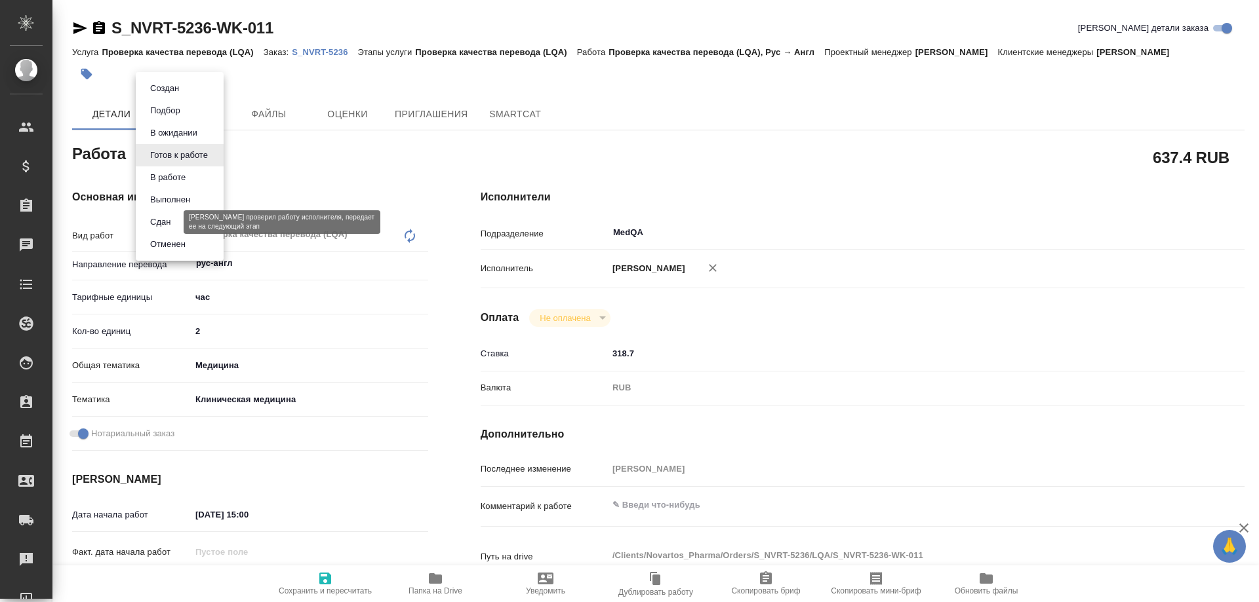
click at [158, 222] on button "Сдан" at bounding box center [160, 222] width 28 height 14
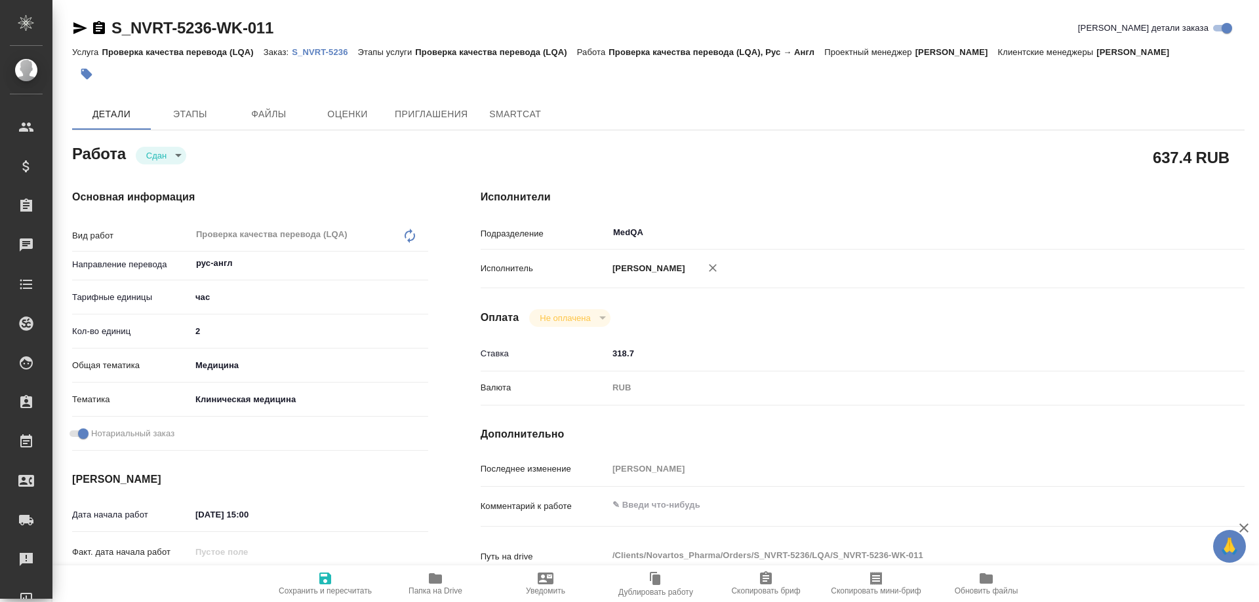
type textarea "x"
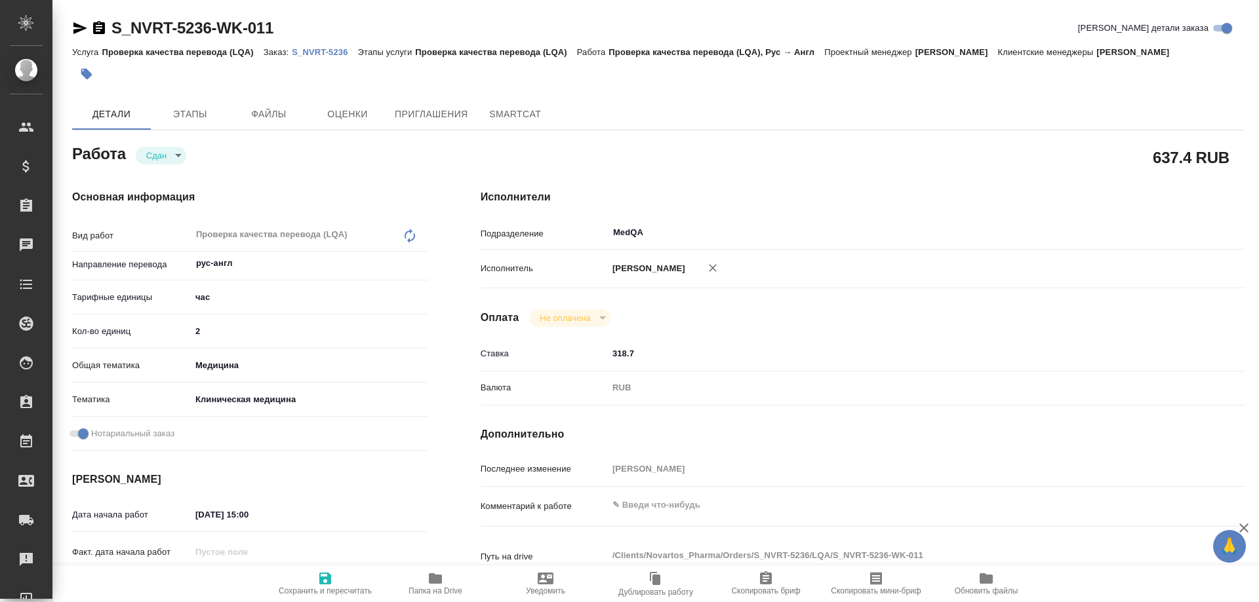
type textarea "x"
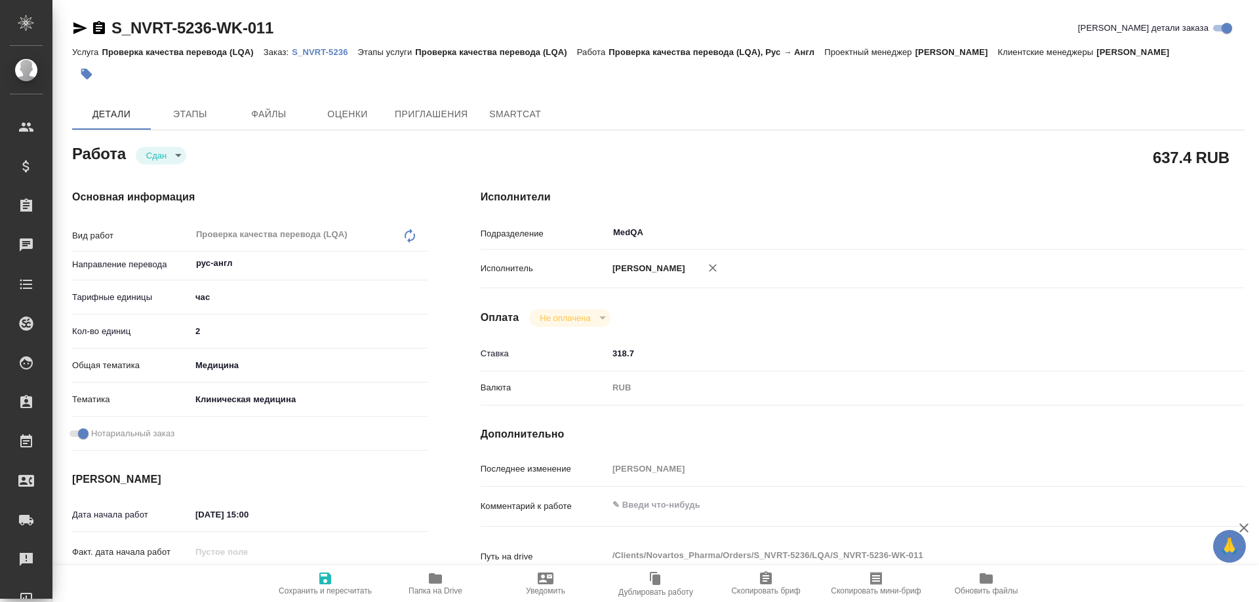
type textarea "x"
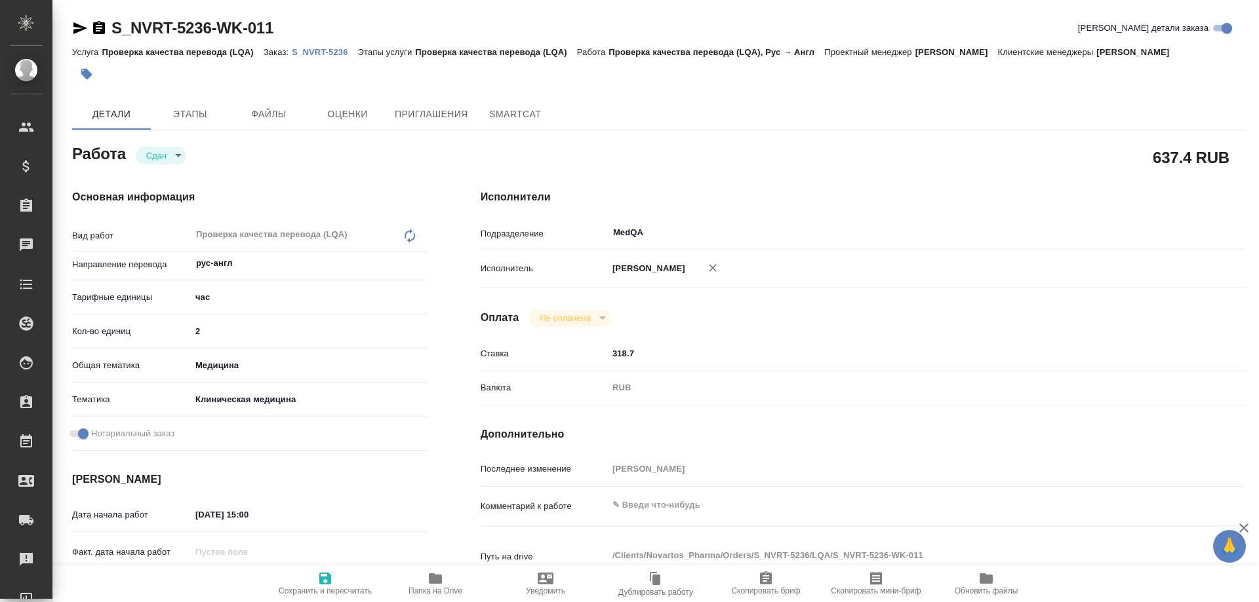
type textarea "x"
